Goal: Task Accomplishment & Management: Manage account settings

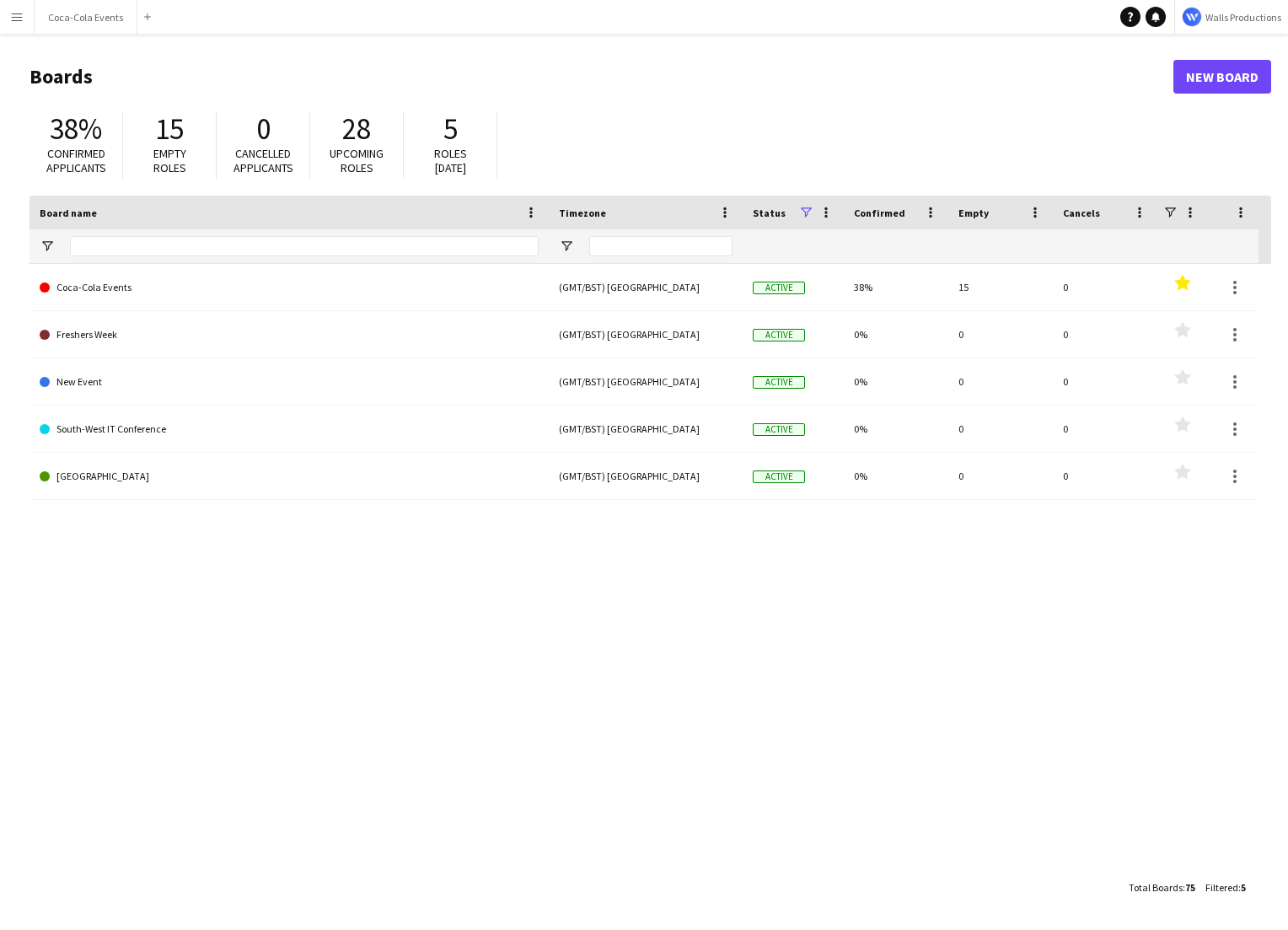
click at [7, 14] on button "Menu" at bounding box center [16, 16] width 33 height 33
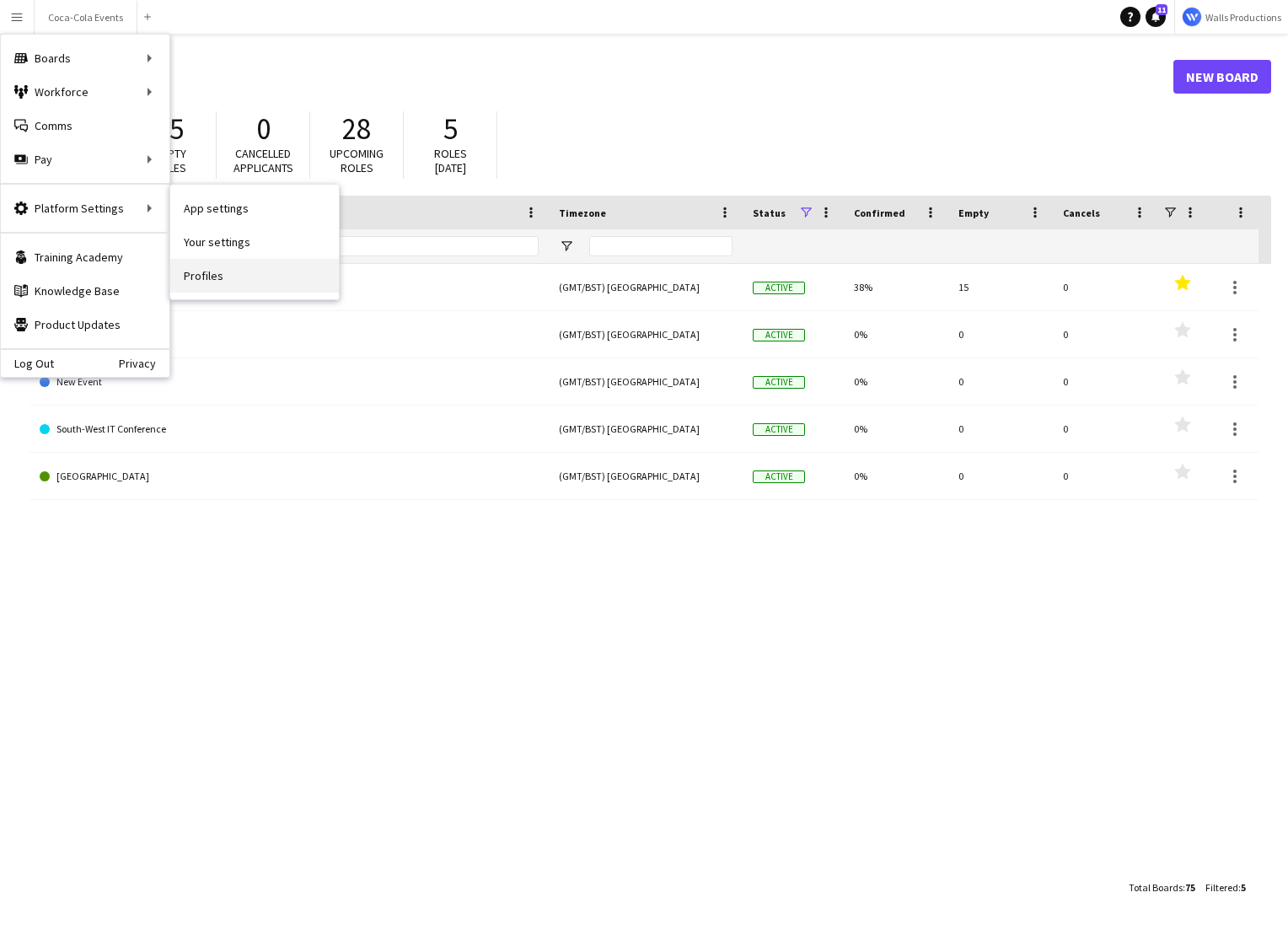
click at [216, 270] on link "Profiles" at bounding box center [255, 275] width 169 height 33
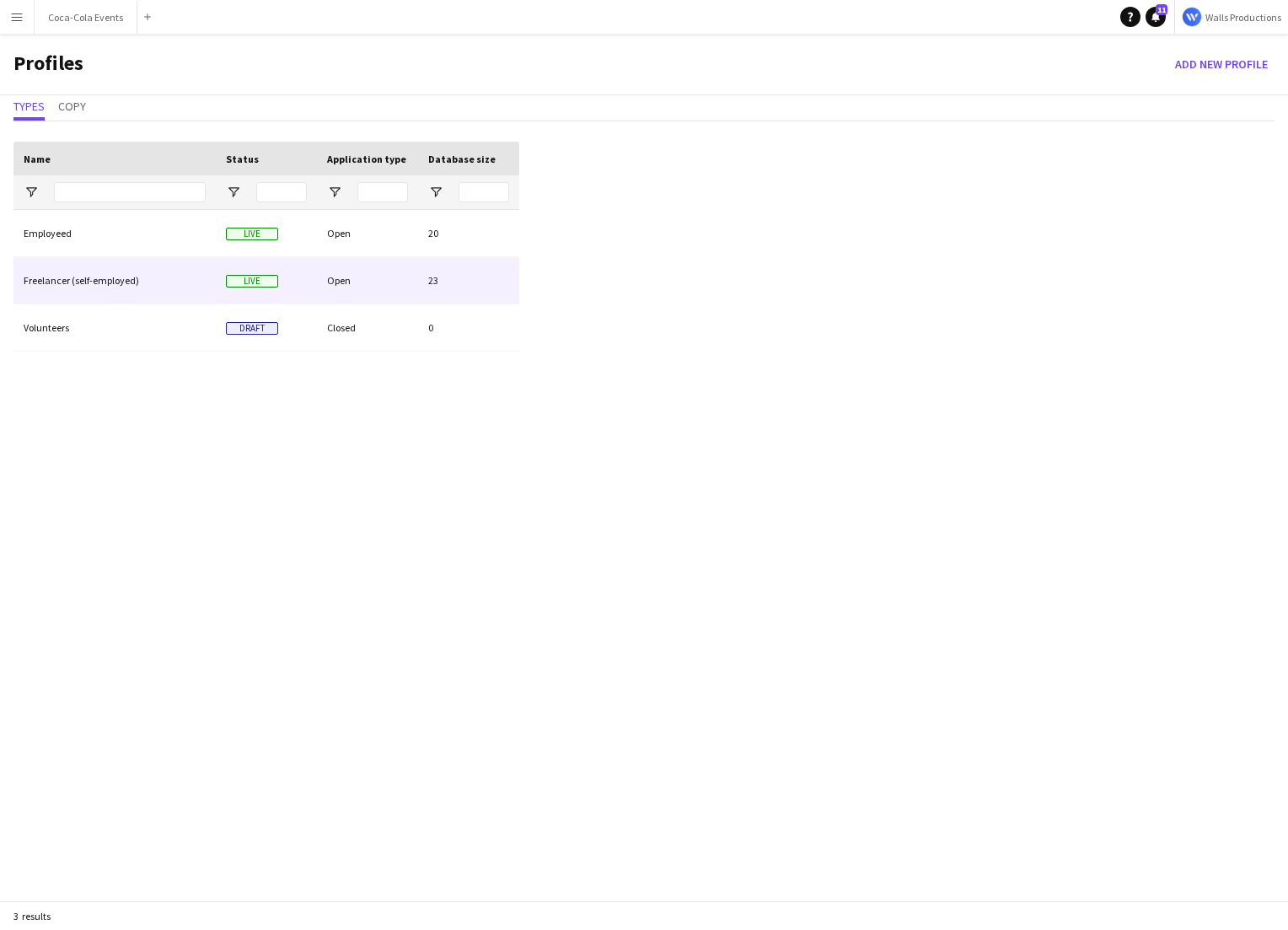
click at [69, 278] on div "Freelancer (self-employed)" at bounding box center [115, 280] width 202 height 46
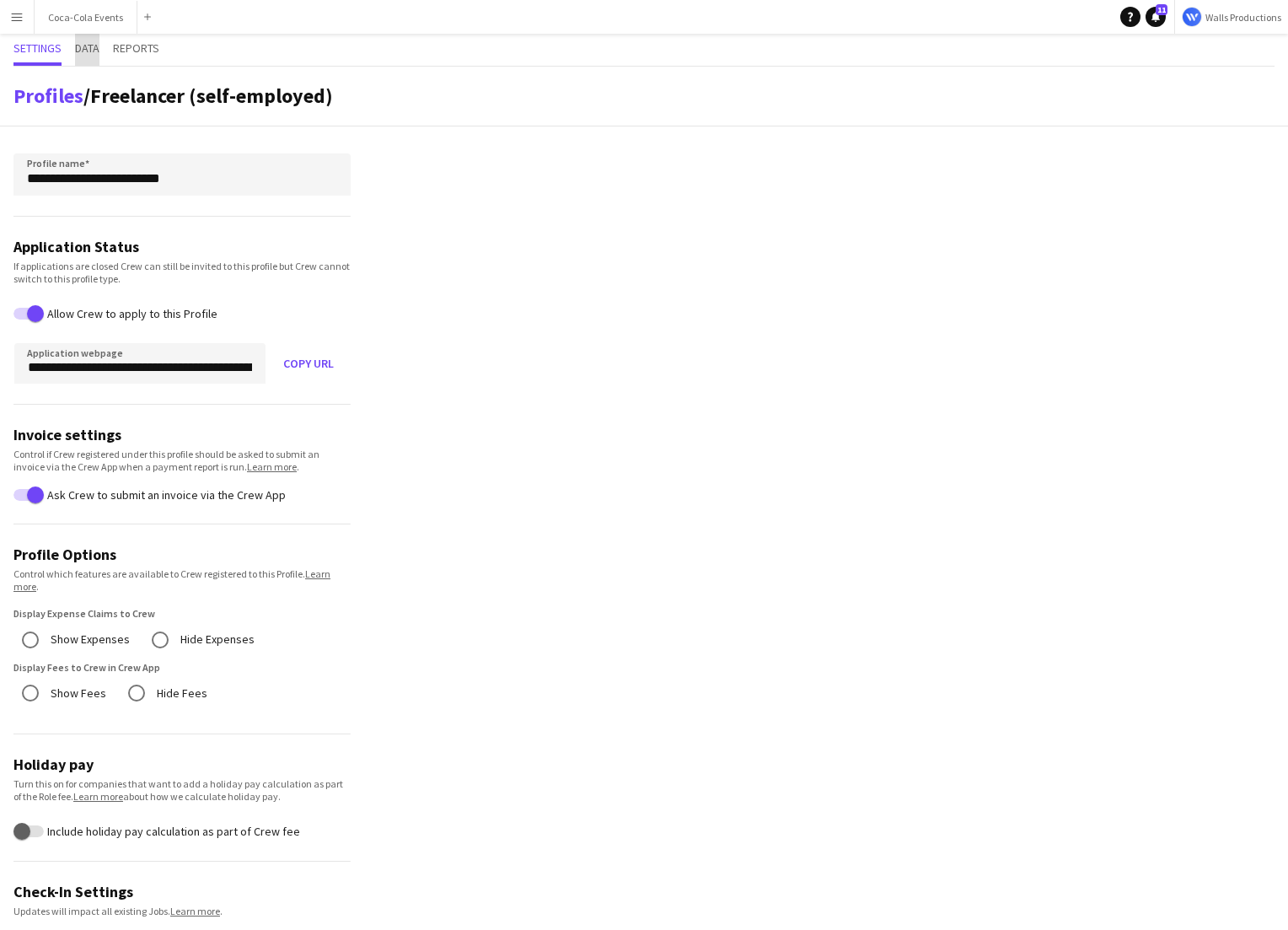
click at [83, 39] on span "Data" at bounding box center [87, 49] width 24 height 32
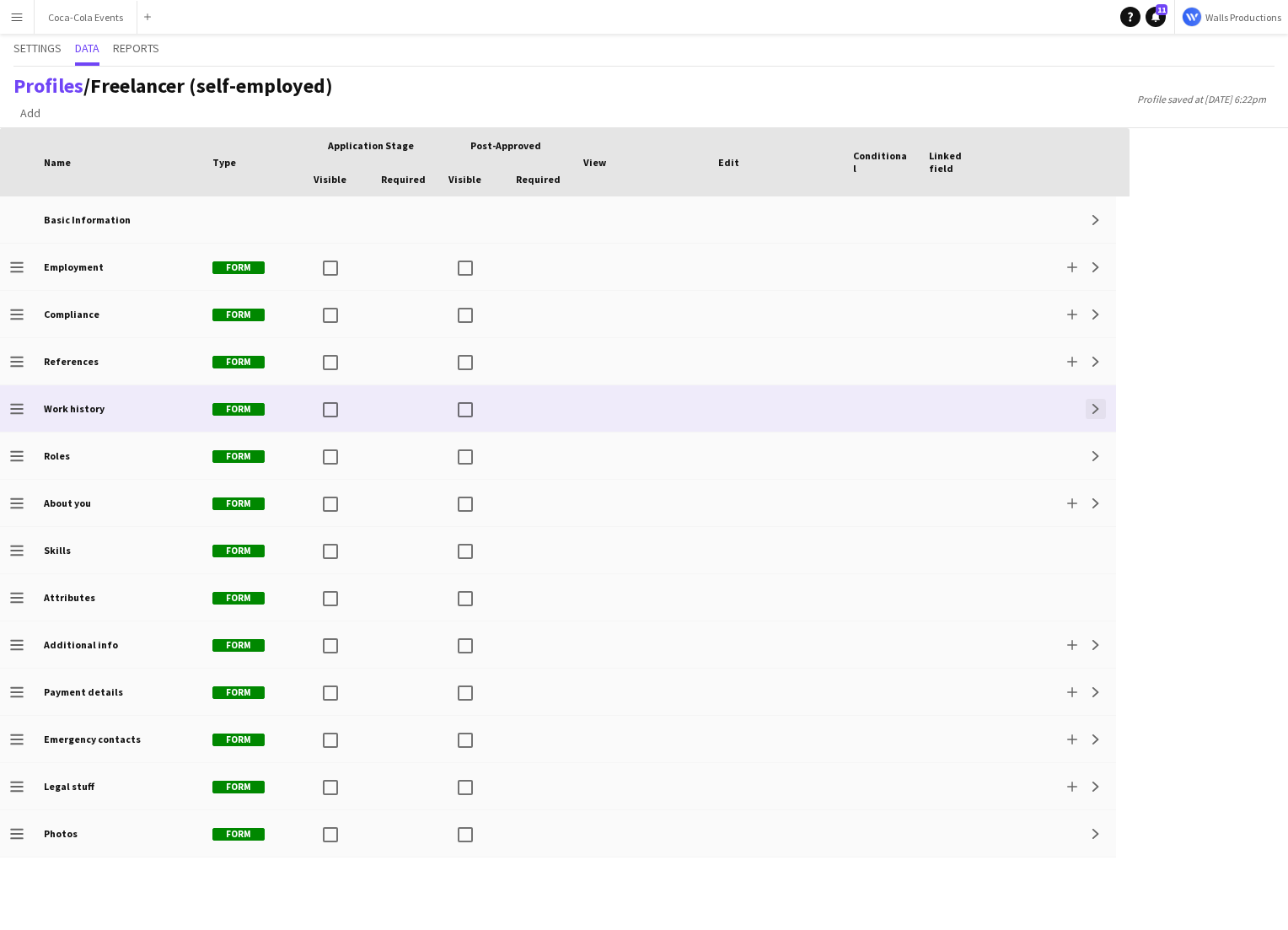
click at [1101, 410] on button "Expand" at bounding box center [1096, 409] width 20 height 20
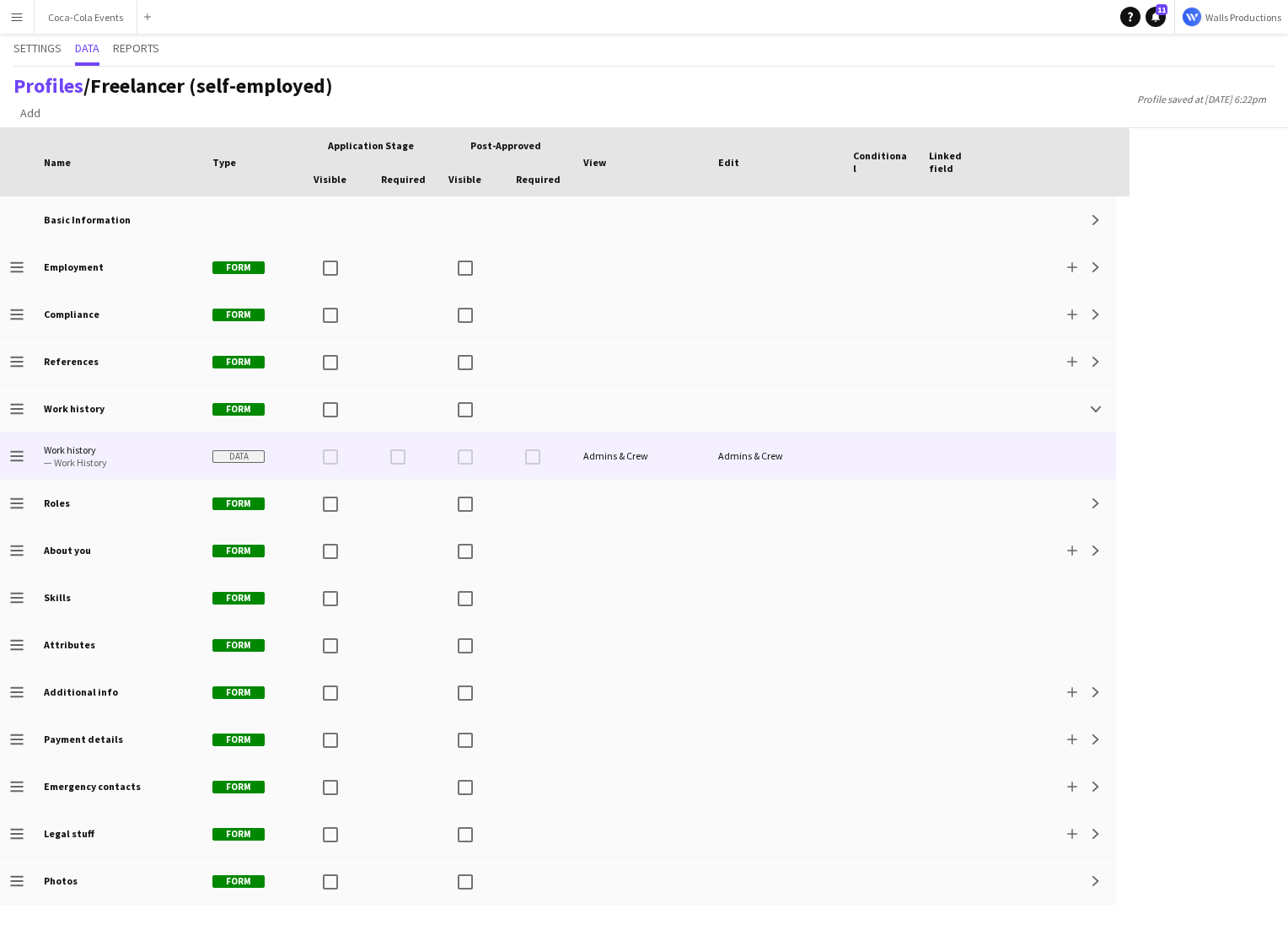
click at [157, 451] on span "Work history" at bounding box center [118, 450] width 148 height 13
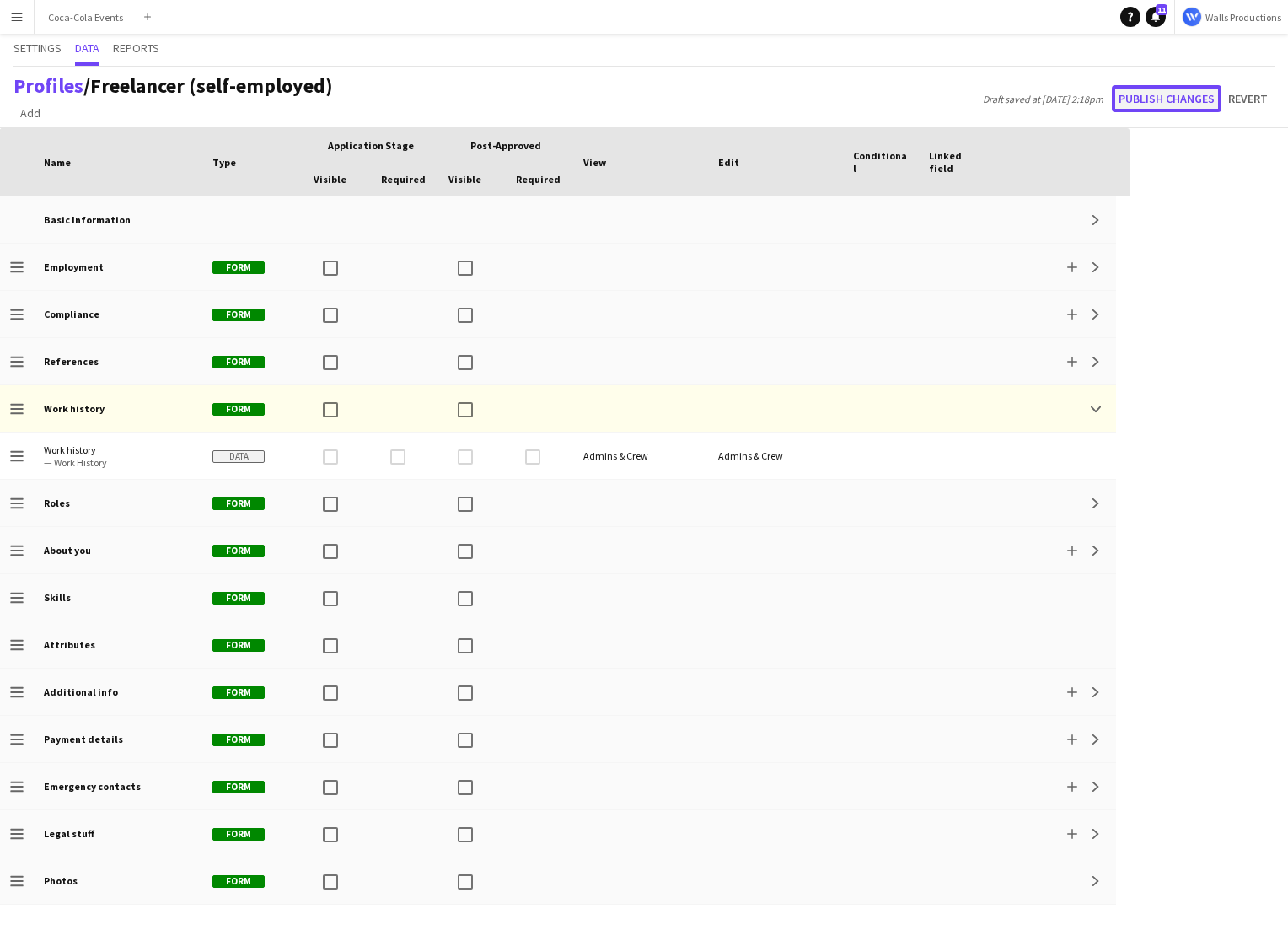
click at [1166, 107] on button "Publish changes" at bounding box center [1166, 98] width 109 height 27
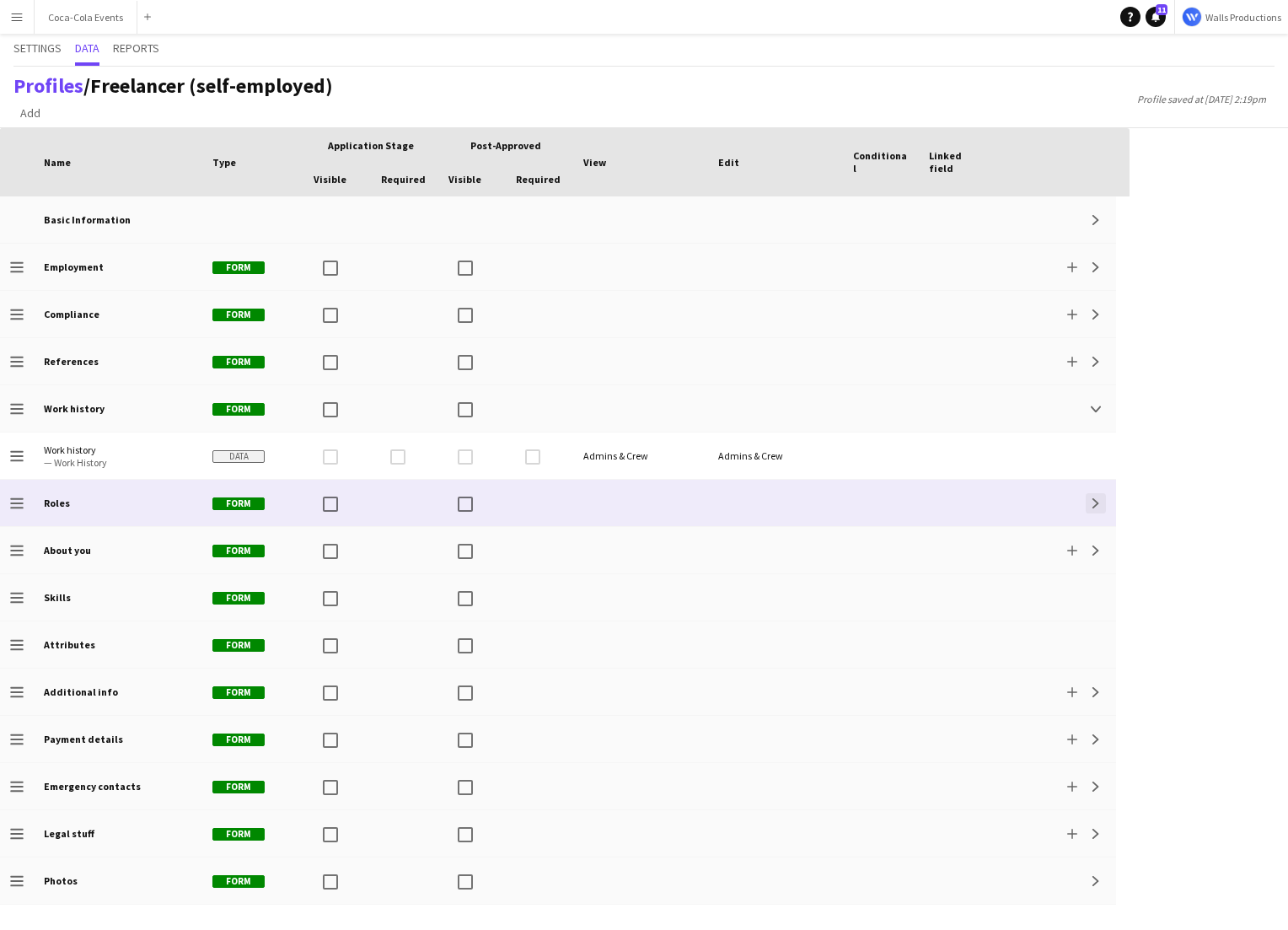
click at [1098, 497] on button "Expand" at bounding box center [1096, 503] width 20 height 20
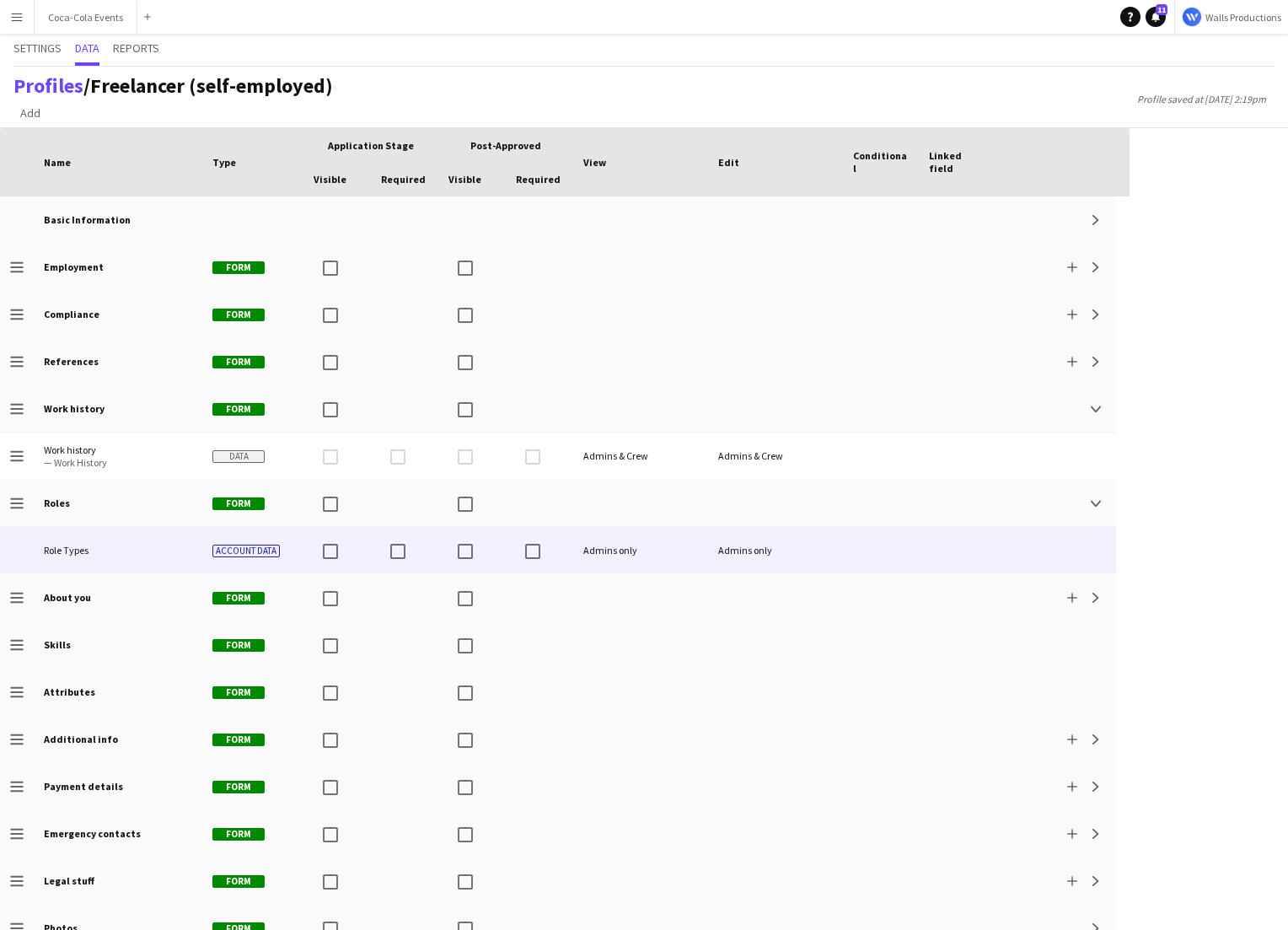
click at [705, 558] on div "Admins only" at bounding box center [640, 550] width 134 height 46
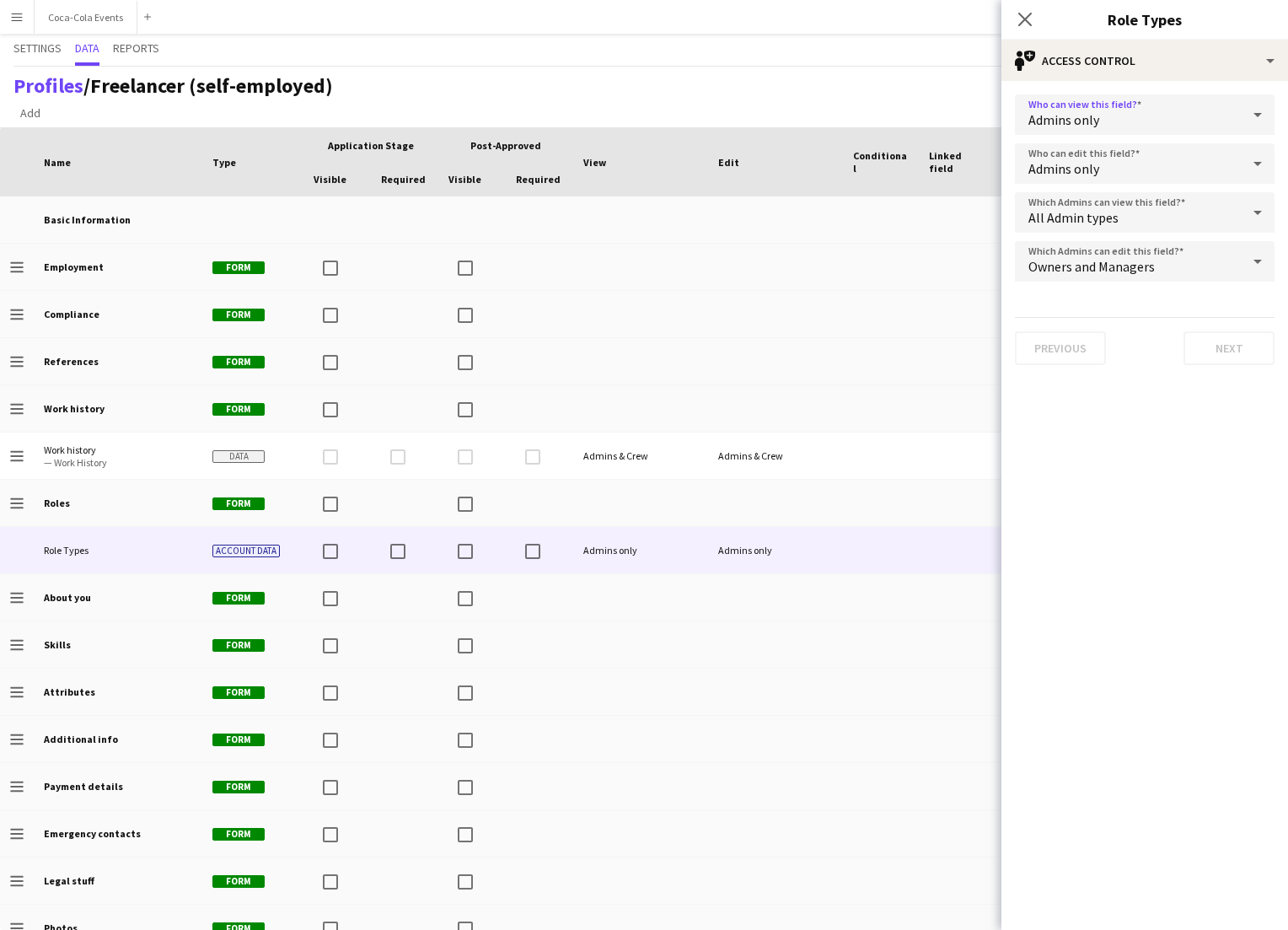
click at [1117, 123] on div "Admins only" at bounding box center [1127, 115] width 226 height 41
click at [1112, 164] on span "Both Crew and Admins" at bounding box center [1144, 163] width 233 height 16
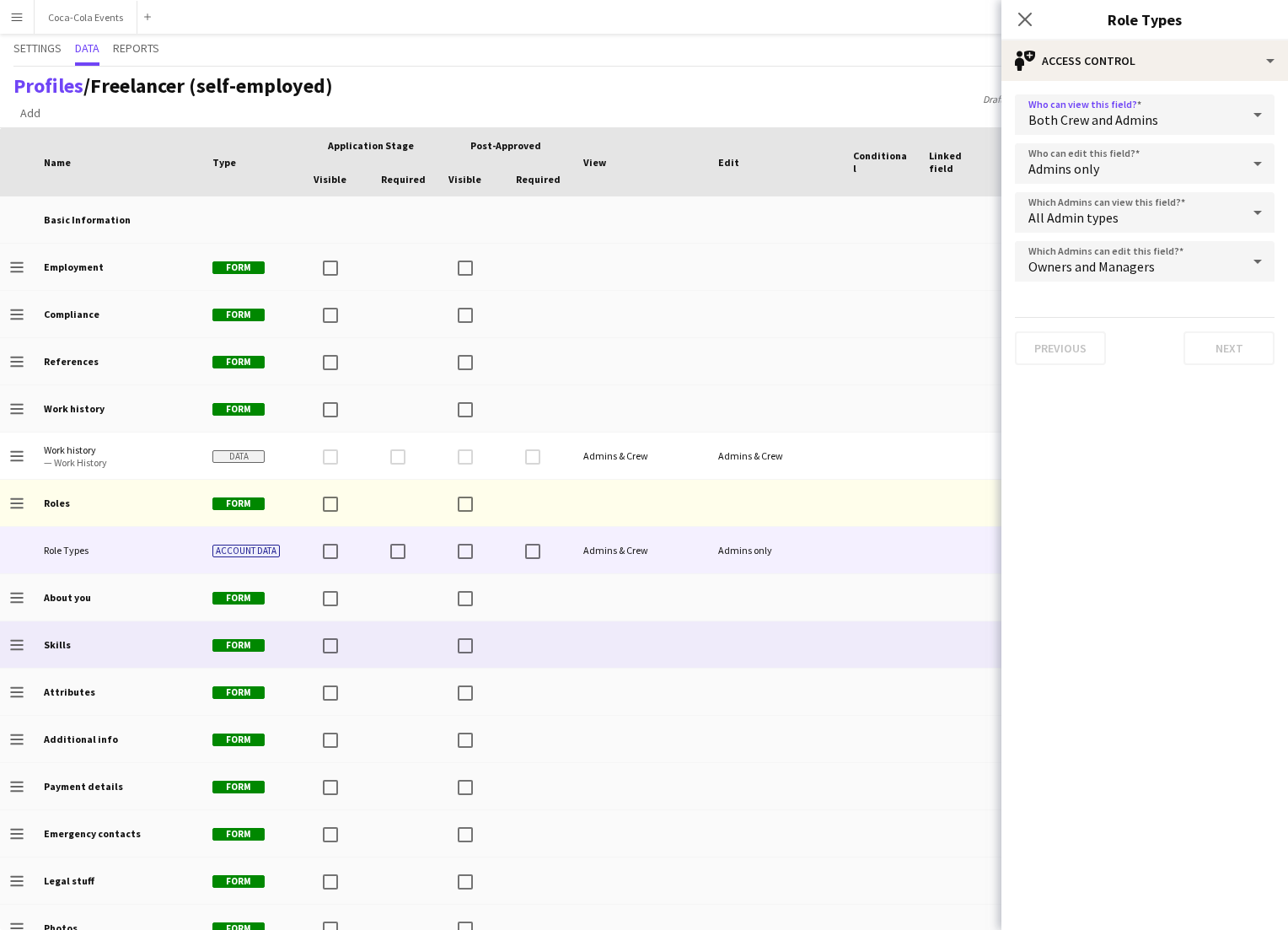
click at [810, 644] on div at bounding box center [774, 644] width 134 height 46
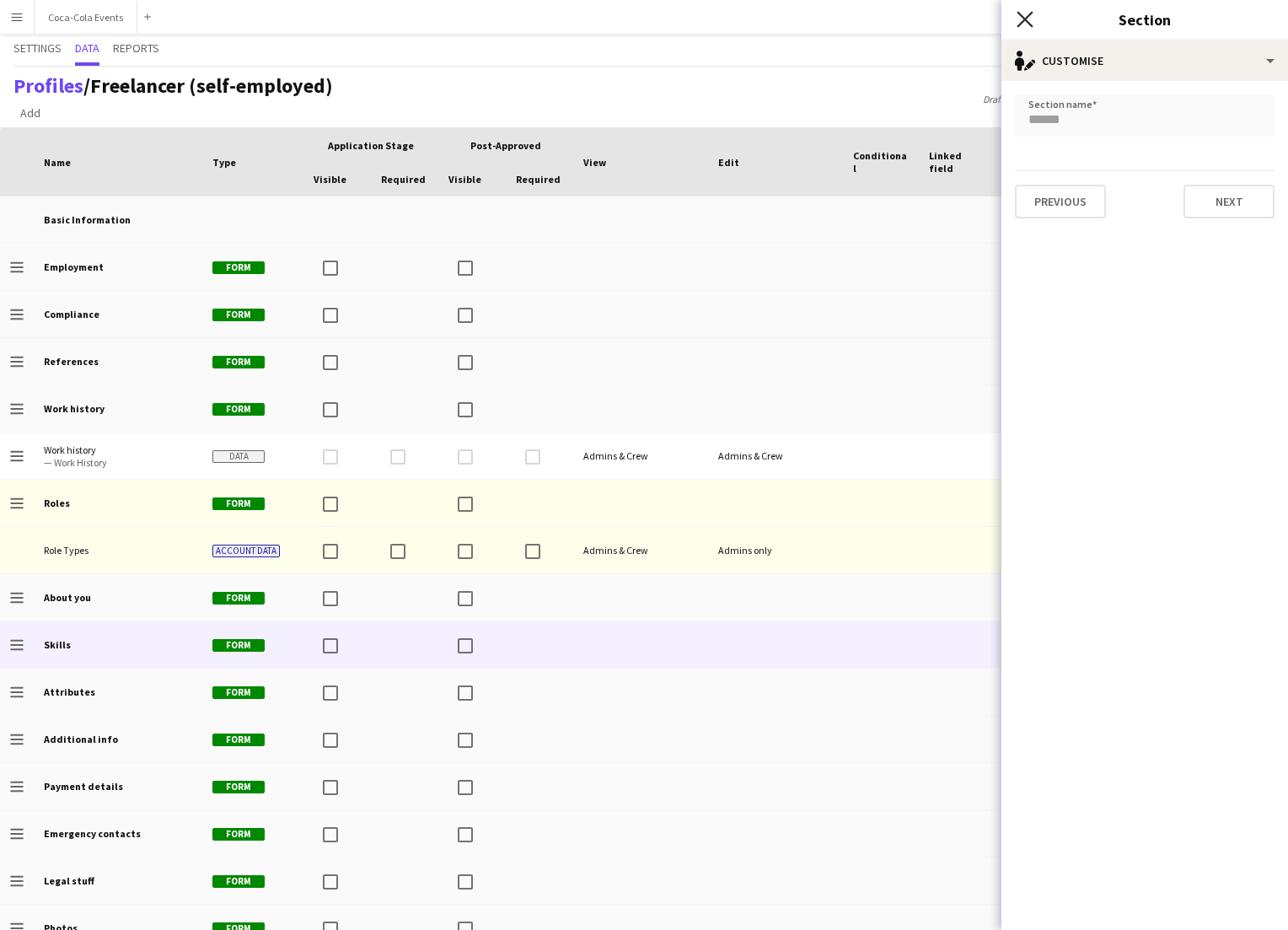
click at [1027, 16] on icon at bounding box center [1024, 19] width 16 height 16
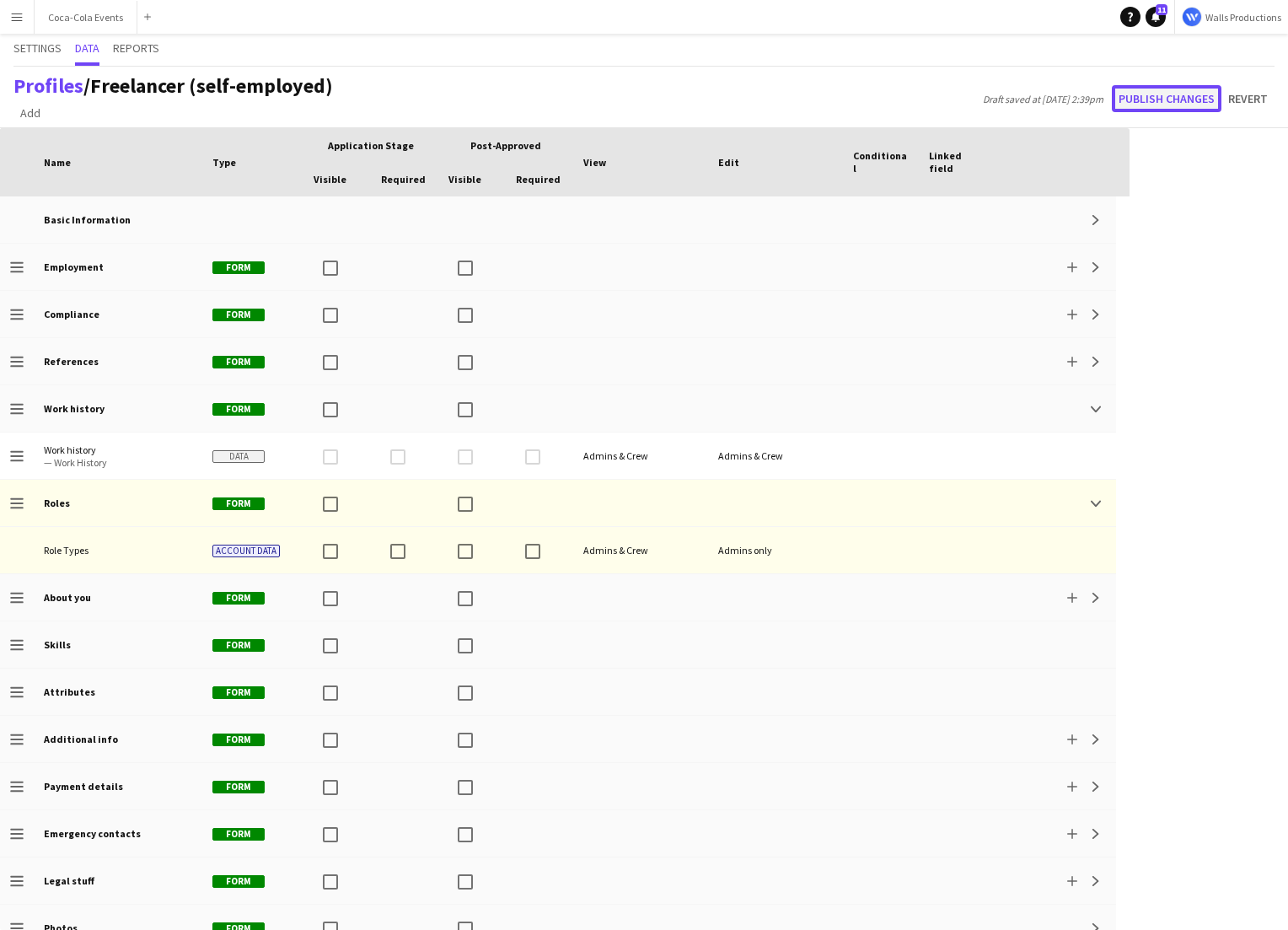
click at [1167, 90] on button "Publish changes" at bounding box center [1166, 98] width 109 height 27
